Goal: Task Accomplishment & Management: Complete application form

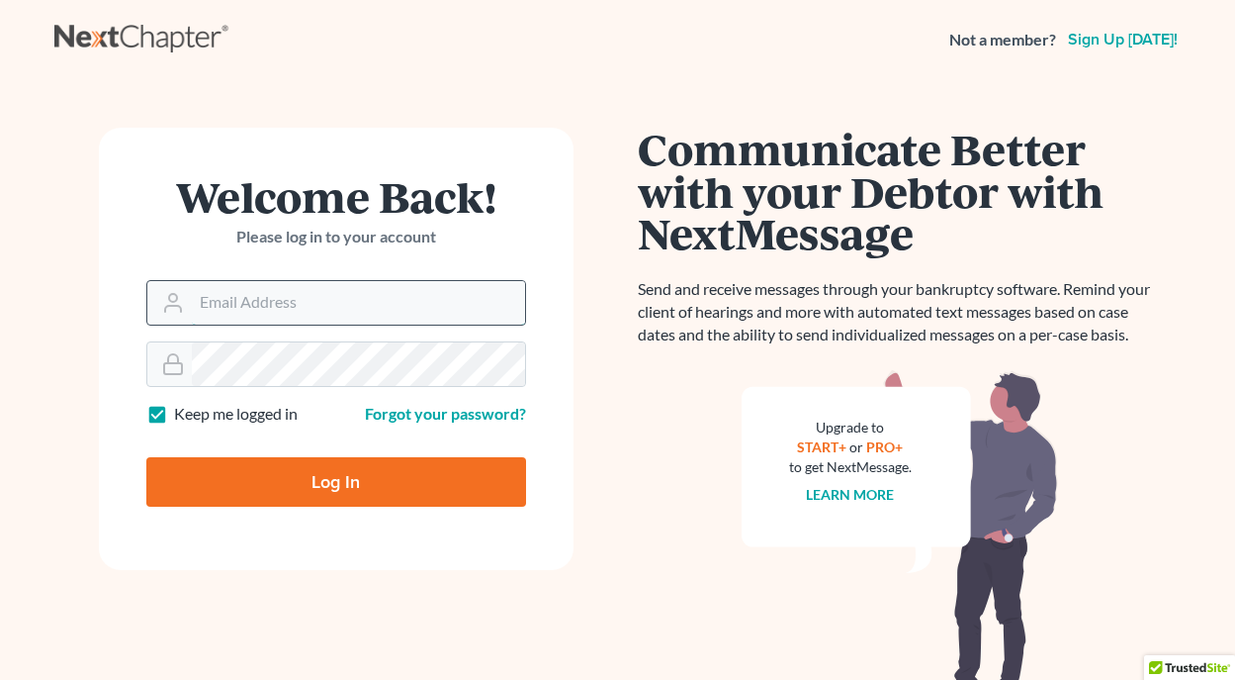
click at [329, 299] on input "Email Address" at bounding box center [358, 303] width 333 height 44
type input "[EMAIL_ADDRESS][DOMAIN_NAME]"
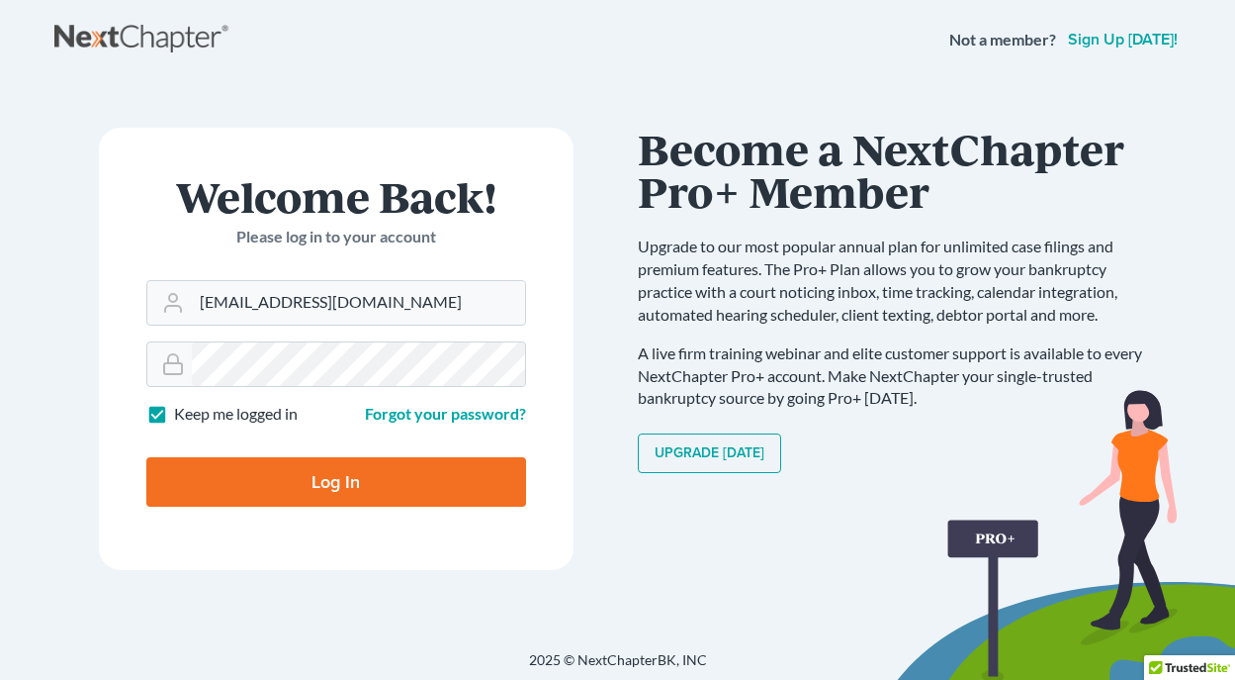
click at [324, 481] on input "Log In" at bounding box center [336, 481] width 380 height 49
type input "Thinking..."
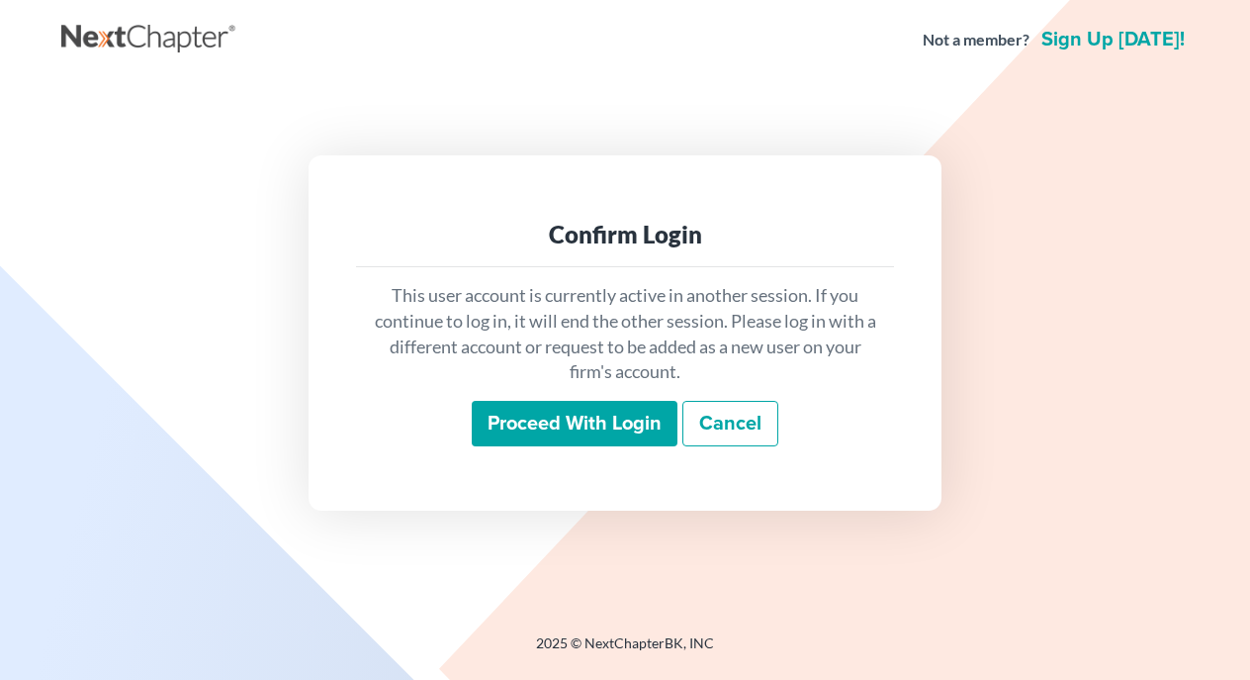
click at [565, 424] on input "Proceed with login" at bounding box center [575, 423] width 206 height 45
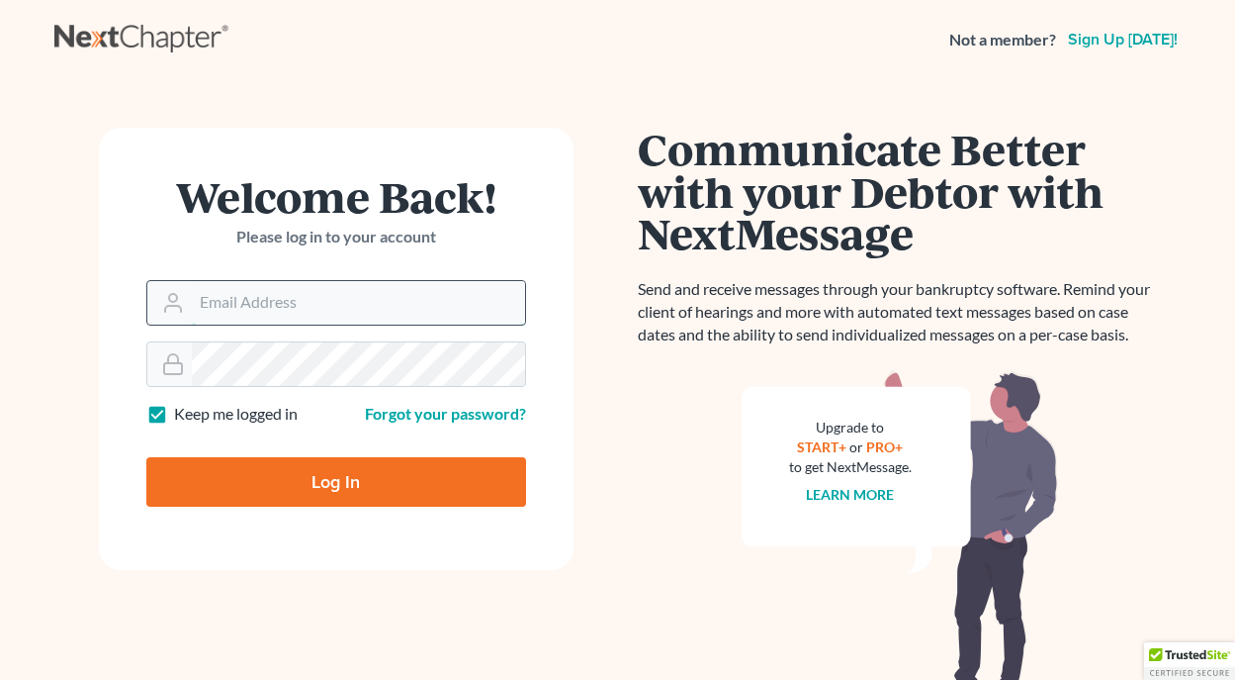
click at [282, 316] on input "Email Address" at bounding box center [358, 303] width 333 height 44
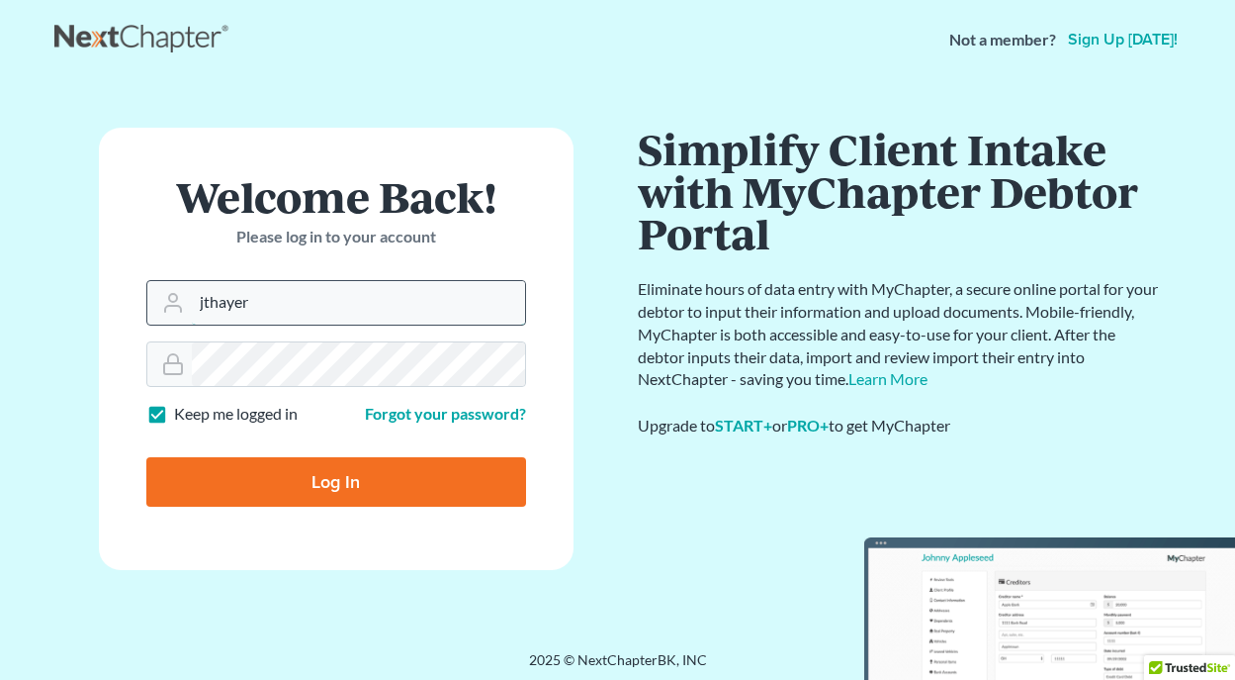
type input "jthayer@neattys.com"
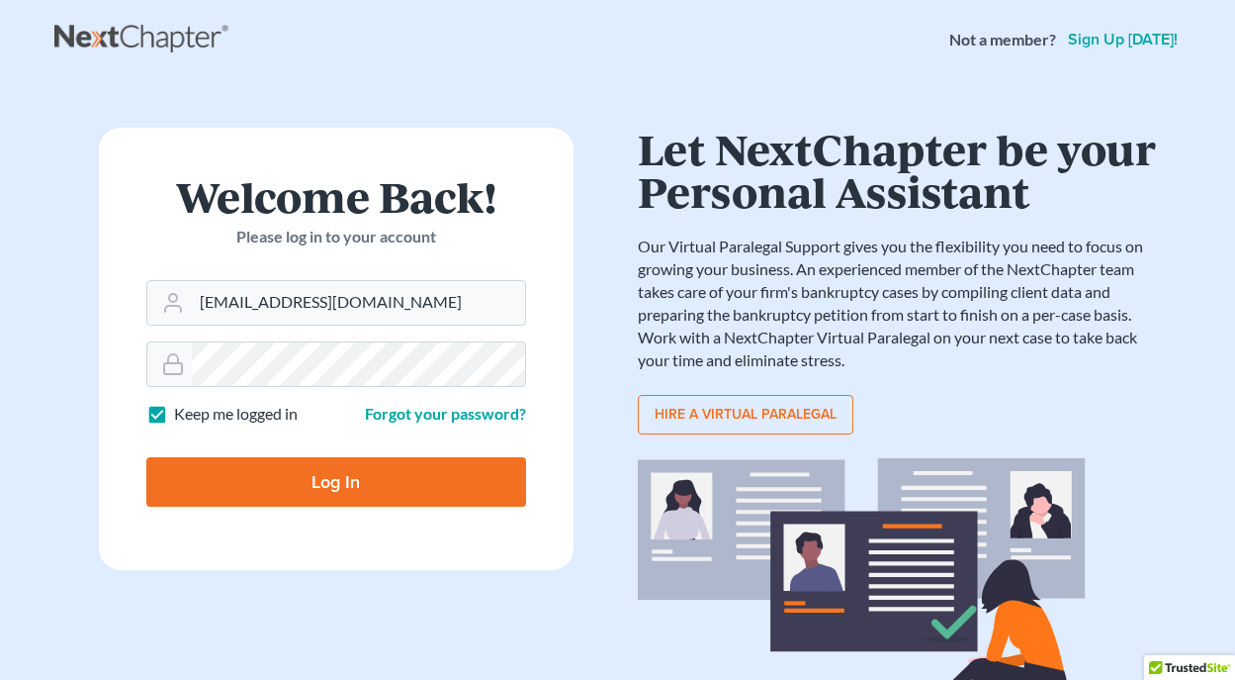
click at [319, 483] on input "Log In" at bounding box center [336, 481] width 380 height 49
type input "Thinking..."
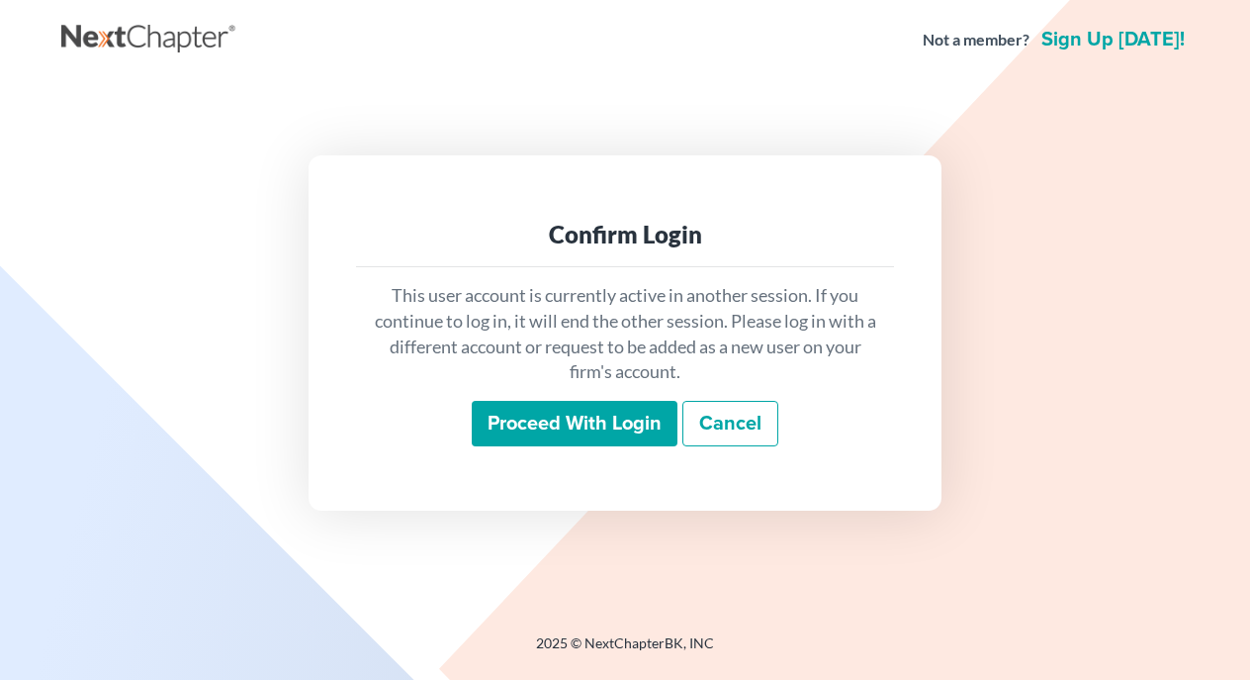
click at [590, 423] on input "Proceed with login" at bounding box center [575, 423] width 206 height 45
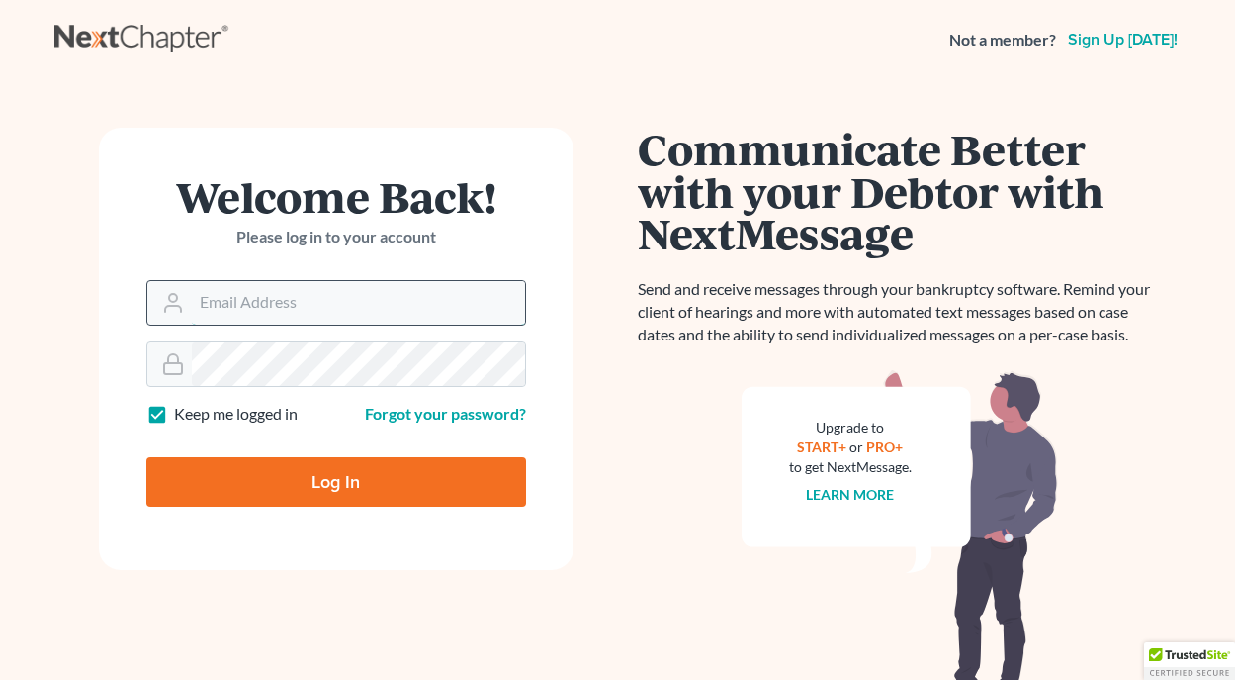
click at [317, 312] on input "Email Address" at bounding box center [358, 303] width 333 height 44
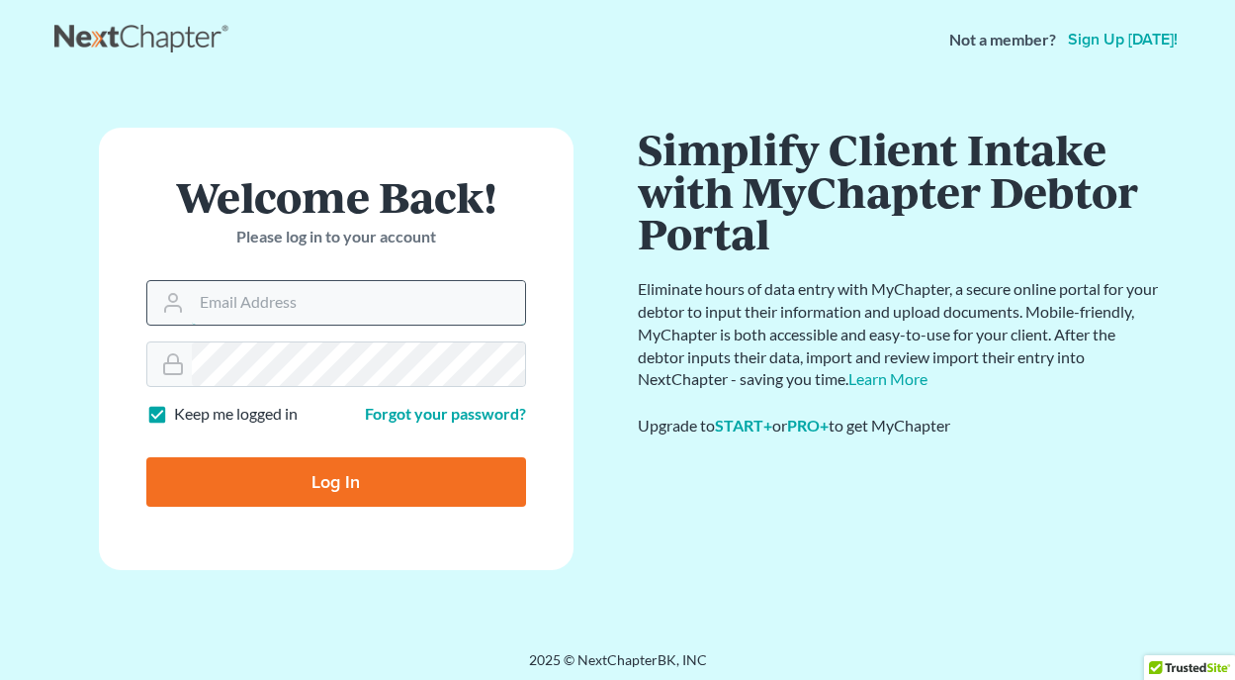
type input "jthayer@neattys.com"
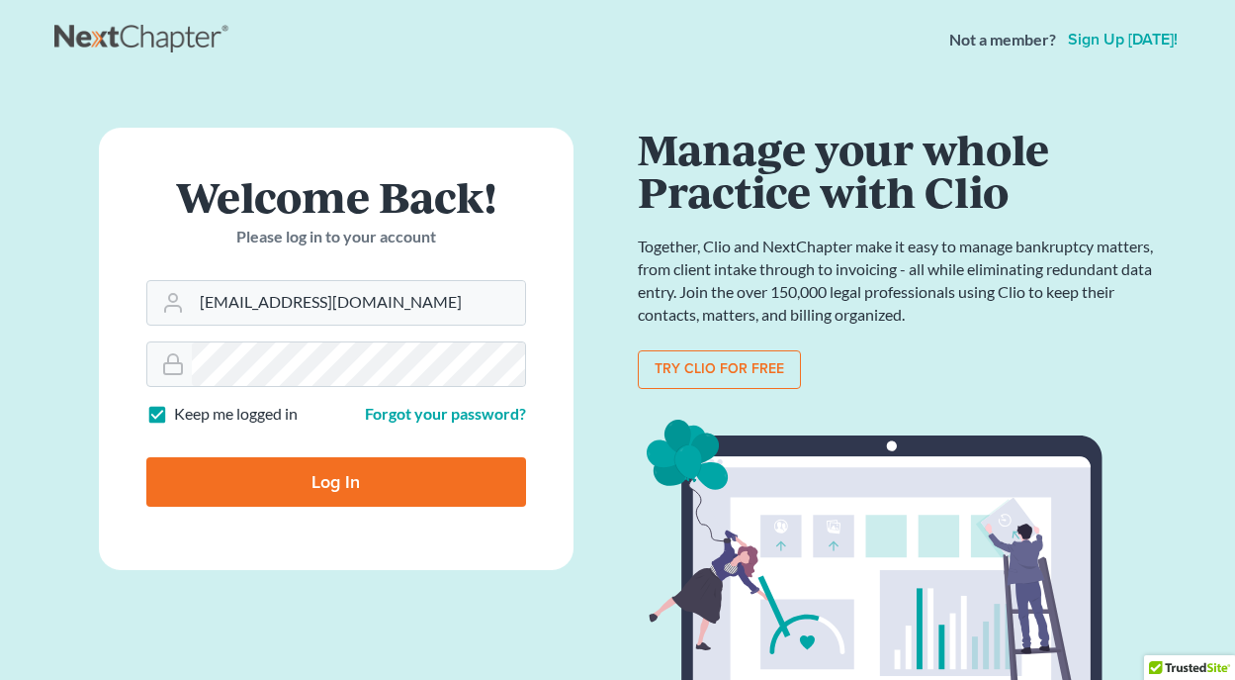
click at [325, 482] on input "Log In" at bounding box center [336, 481] width 380 height 49
type input "Thinking..."
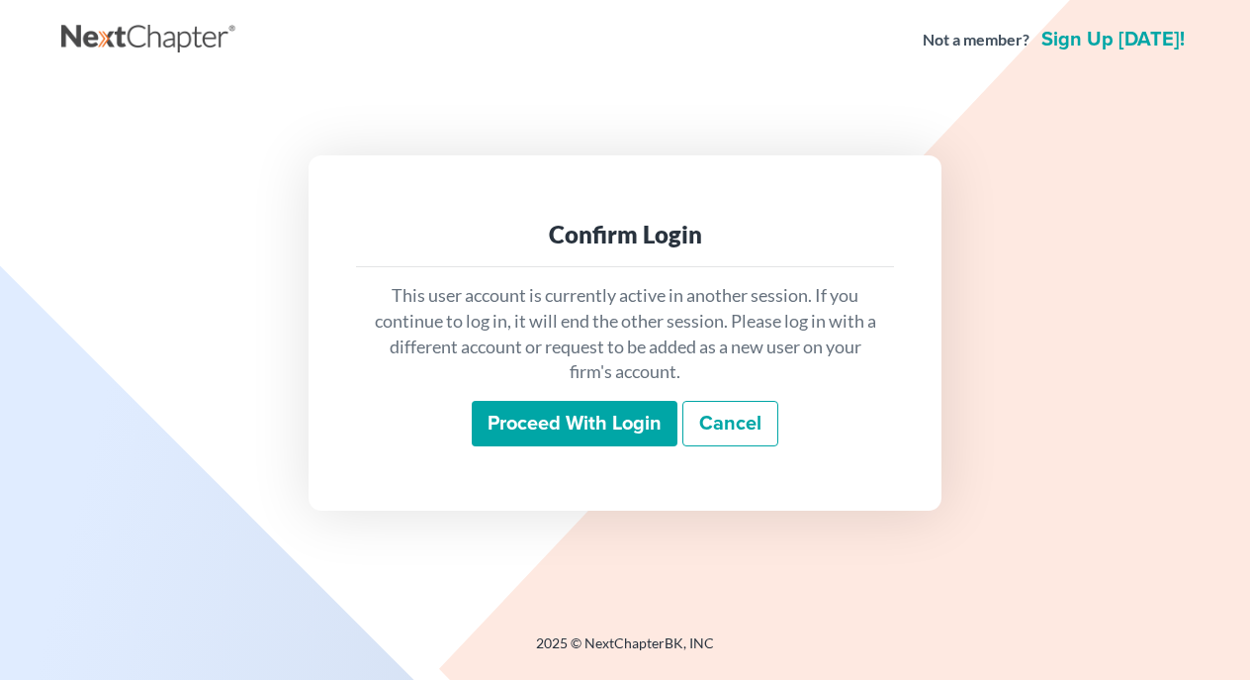
click at [551, 416] on input "Proceed with login" at bounding box center [575, 423] width 206 height 45
